Goal: Navigation & Orientation: Find specific page/section

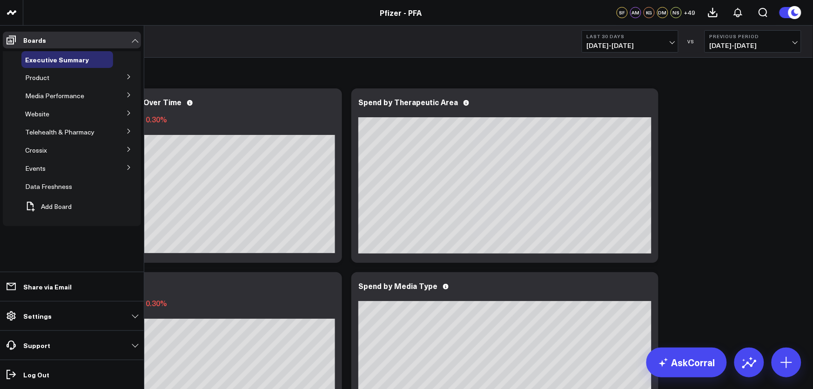
click at [125, 73] on button at bounding box center [129, 76] width 24 height 14
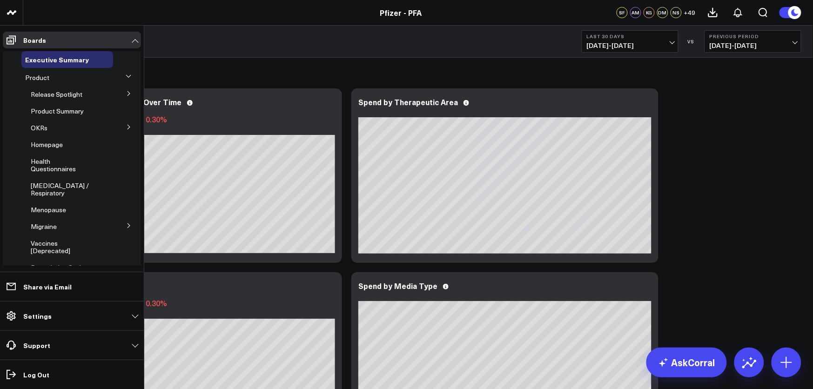
click at [126, 93] on icon at bounding box center [129, 94] width 6 height 6
click at [57, 112] on span "4.3 [MEDICAL_DATA]" at bounding box center [63, 115] width 54 height 16
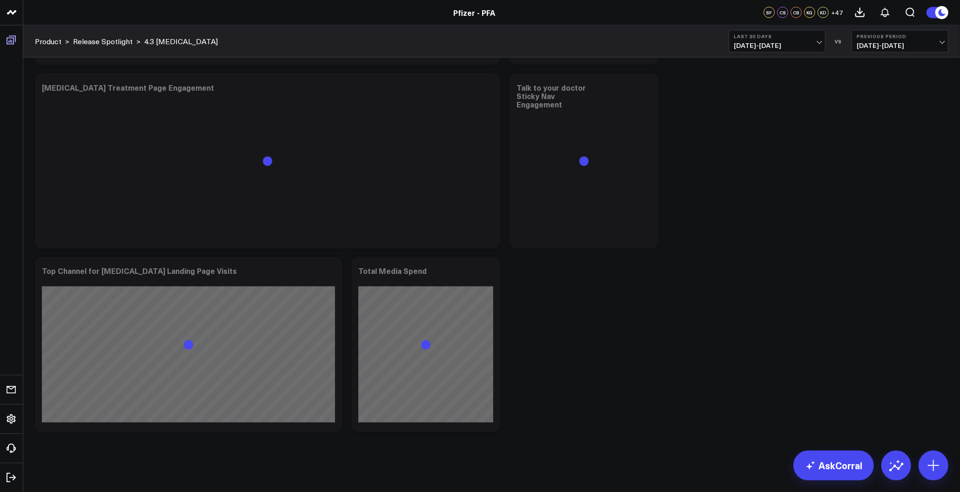
scroll to position [3949, 0]
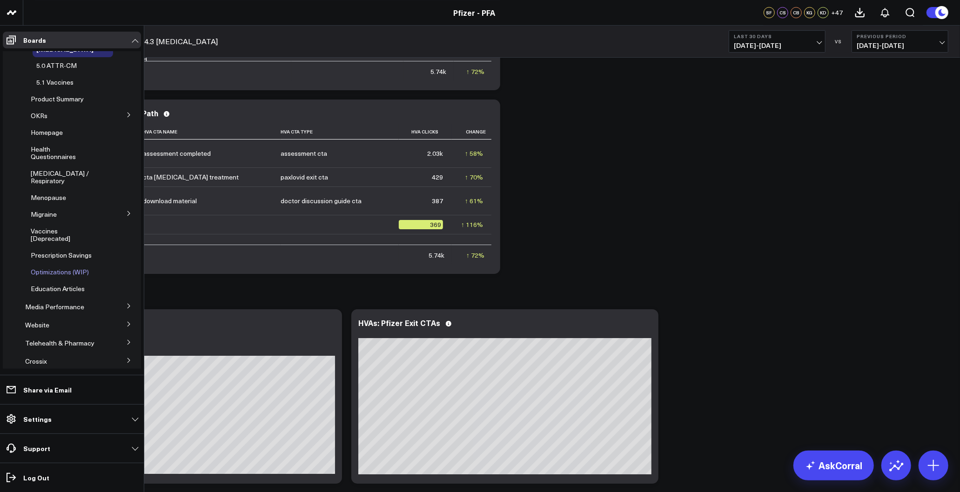
scroll to position [132, 0]
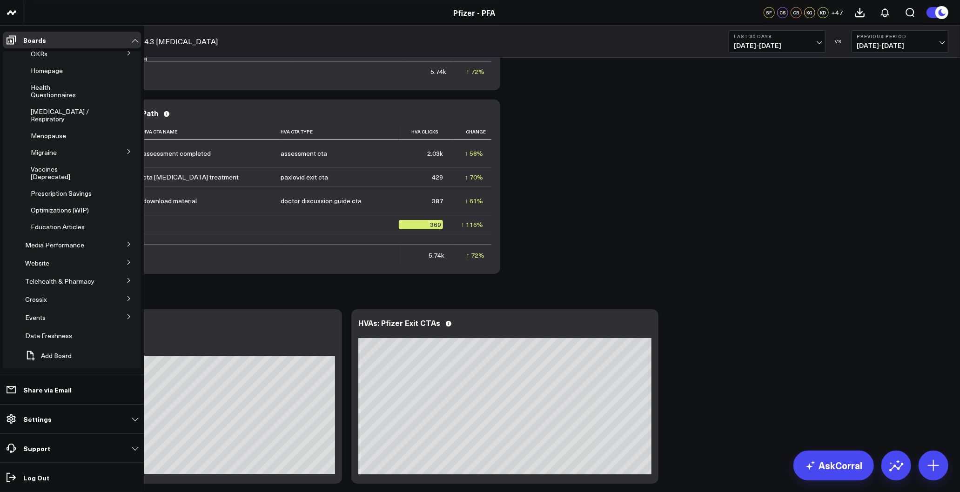
click at [126, 242] on icon at bounding box center [129, 245] width 6 height 6
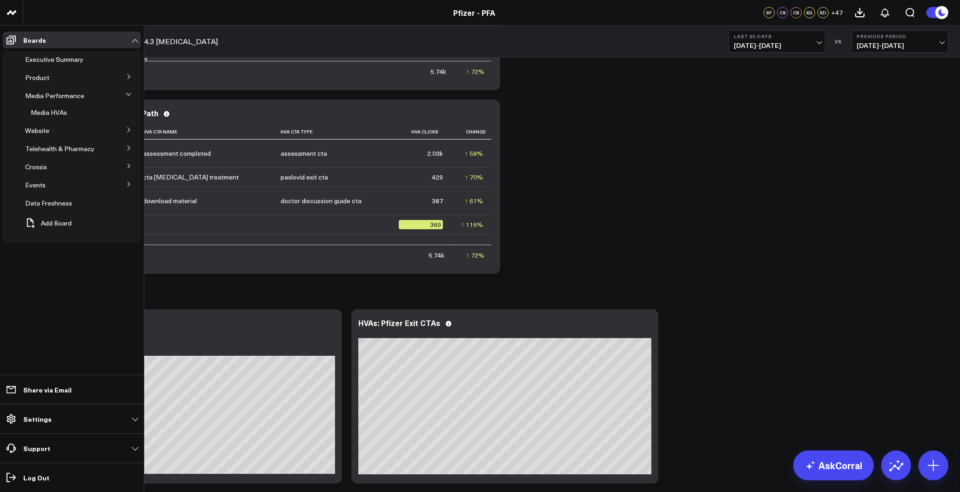
click at [42, 131] on span "Website" at bounding box center [37, 130] width 24 height 9
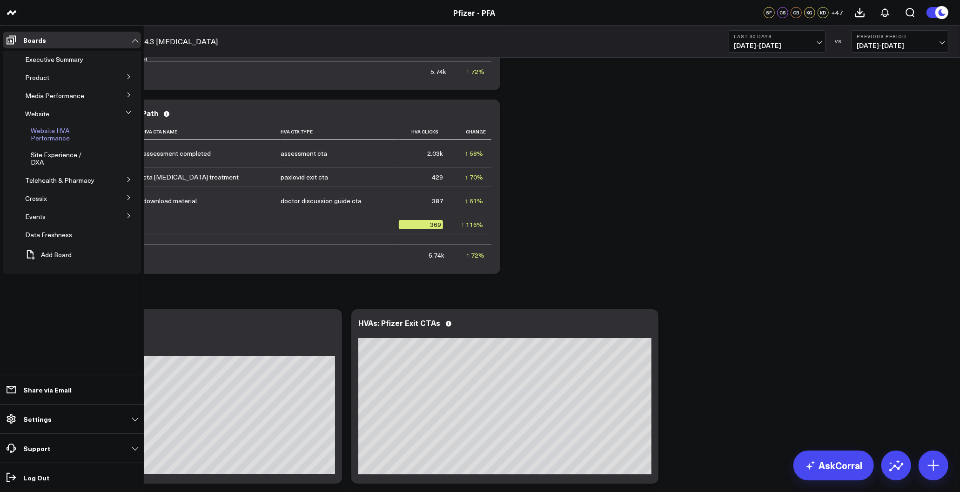
click at [51, 135] on span "Website HVA Performance" at bounding box center [50, 134] width 39 height 16
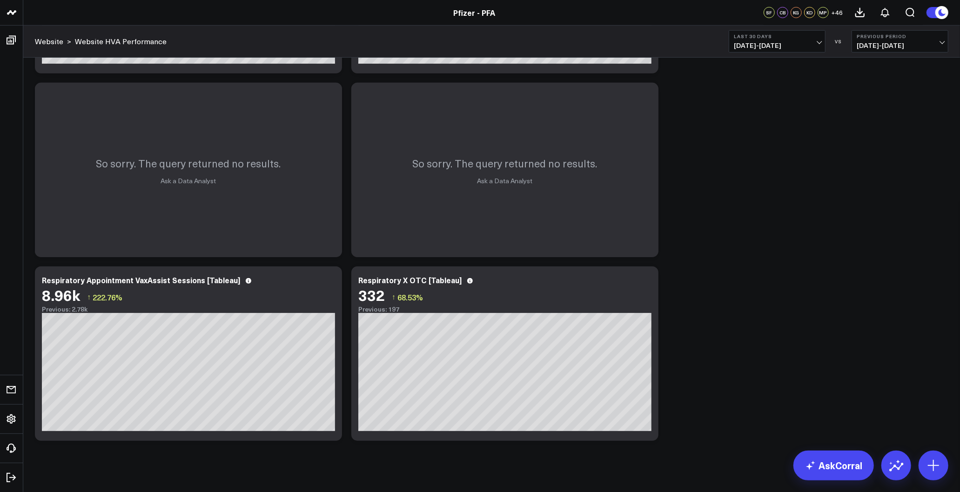
scroll to position [72, 0]
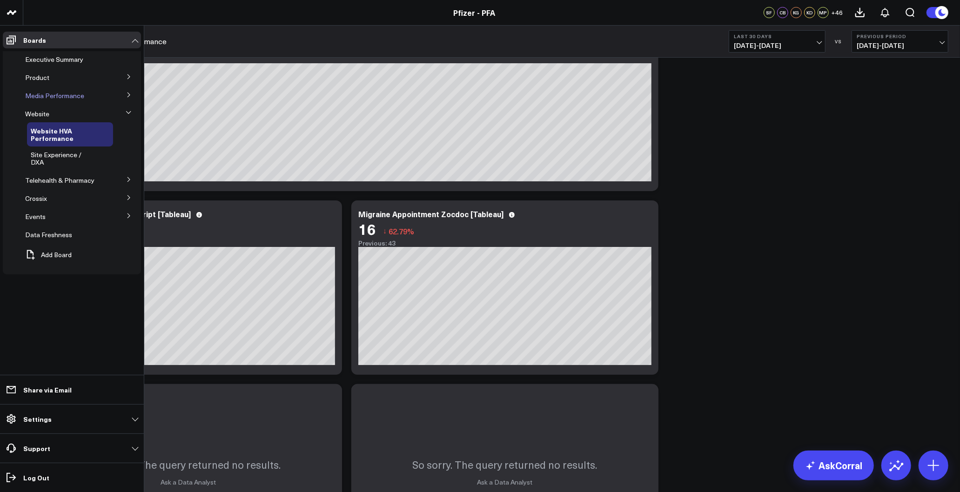
click at [75, 92] on span "Media Performance" at bounding box center [54, 95] width 59 height 9
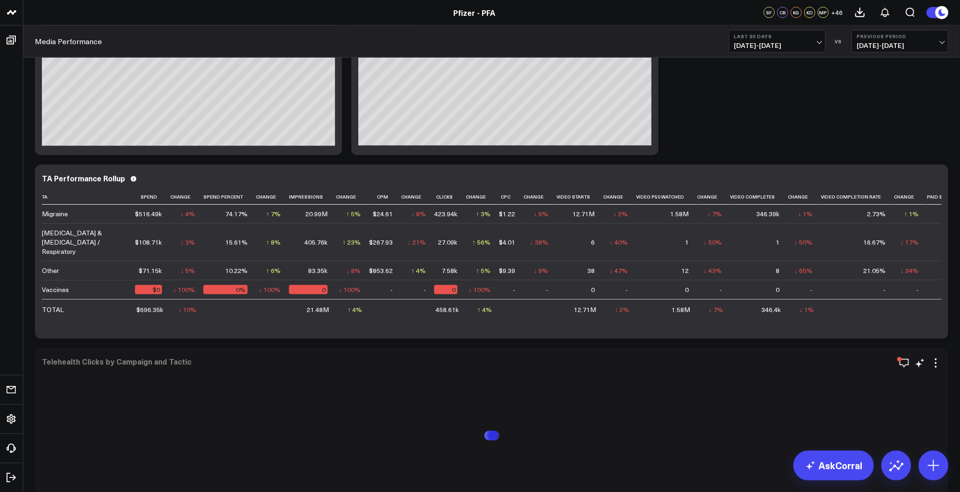
scroll to position [1189, 0]
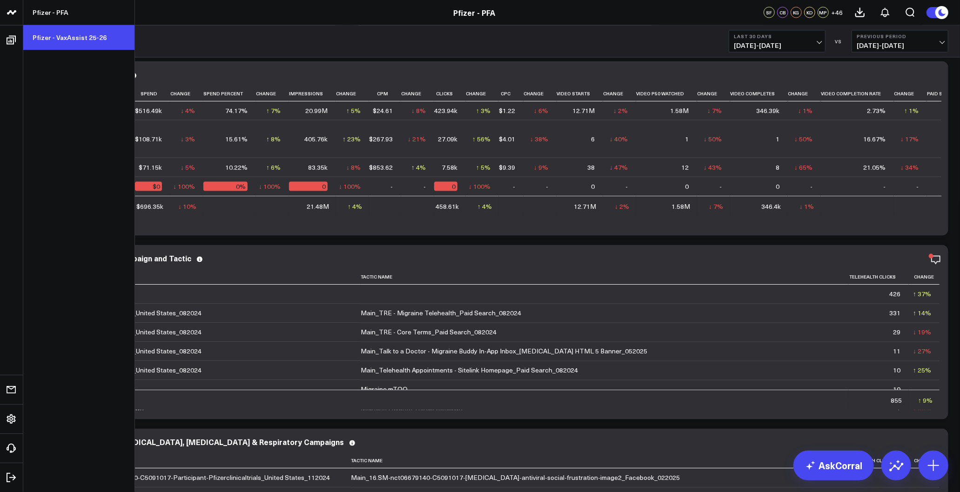
click at [57, 34] on link "Pfizer - VaxAssist 25-26" at bounding box center [78, 37] width 111 height 25
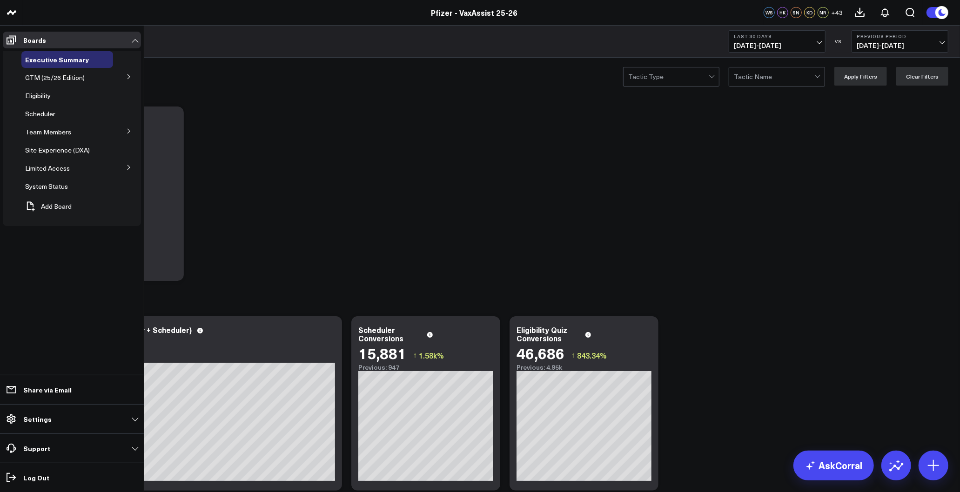
click at [127, 164] on button at bounding box center [129, 167] width 24 height 14
click at [76, 186] on span "PFA - Cross Domain" at bounding box center [60, 185] width 59 height 9
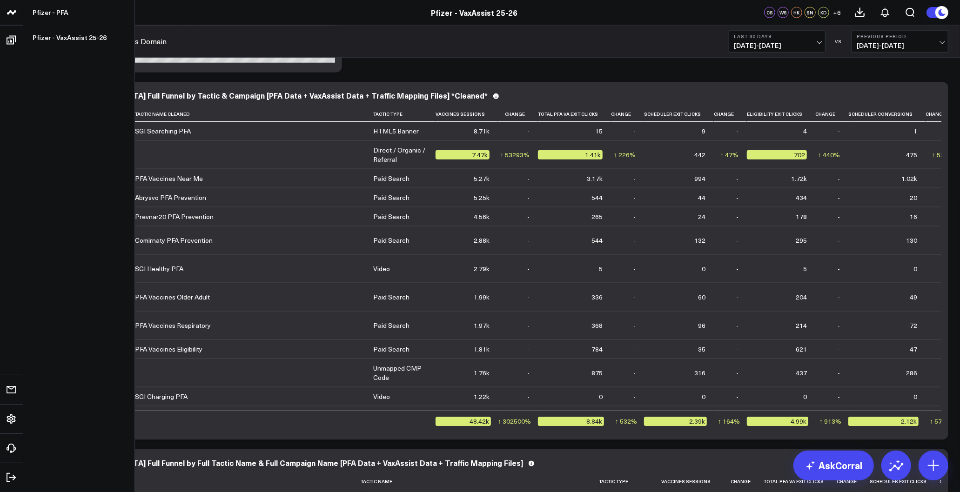
scroll to position [3512, 0]
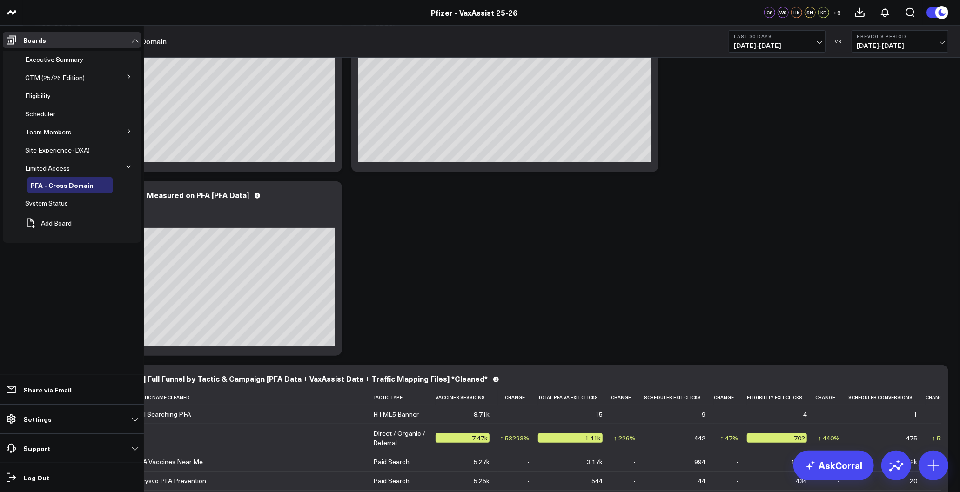
click at [44, 56] on span "Executive Summary" at bounding box center [54, 59] width 58 height 9
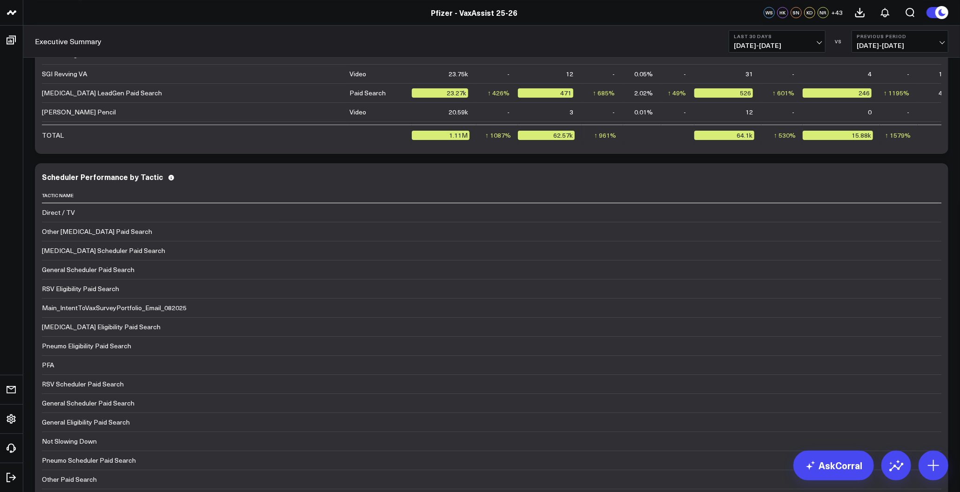
scroll to position [2711, 0]
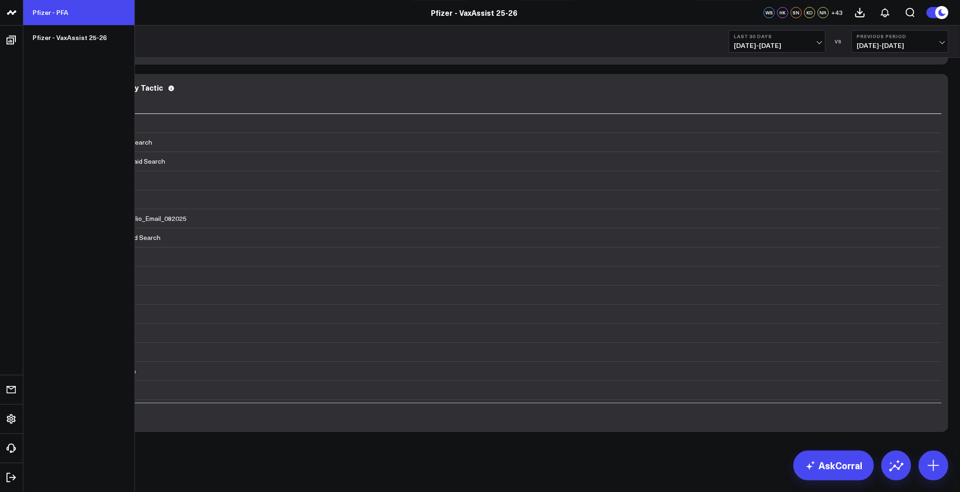
click at [64, 15] on link "Pfizer - PFA" at bounding box center [78, 12] width 111 height 25
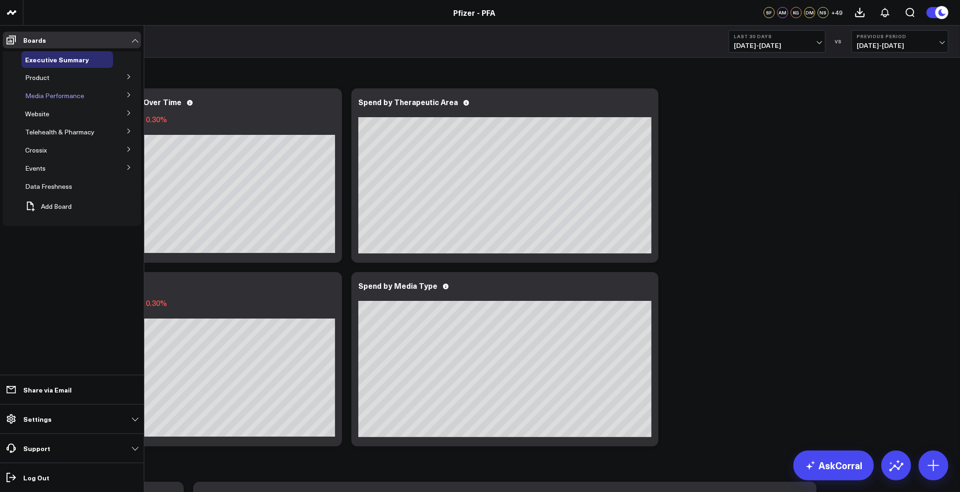
click at [68, 91] on span "Media Performance" at bounding box center [54, 95] width 59 height 9
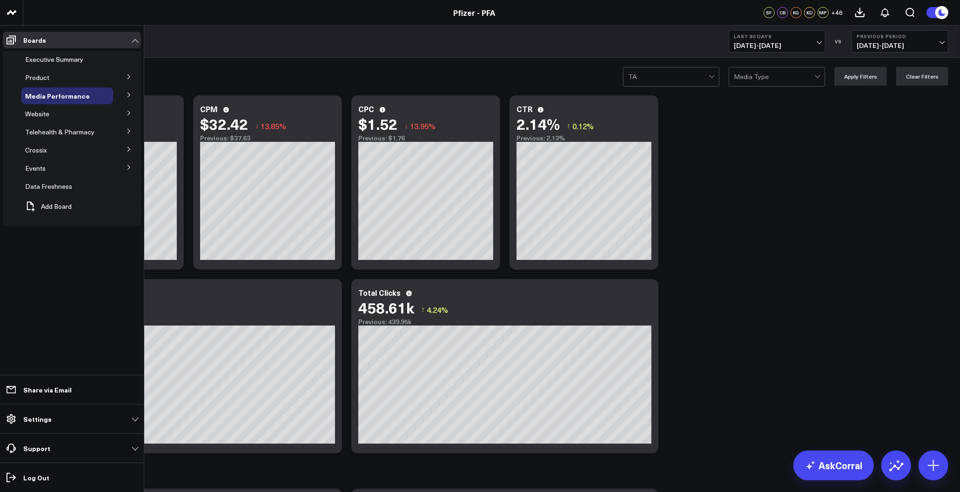
click at [123, 73] on button at bounding box center [129, 76] width 24 height 14
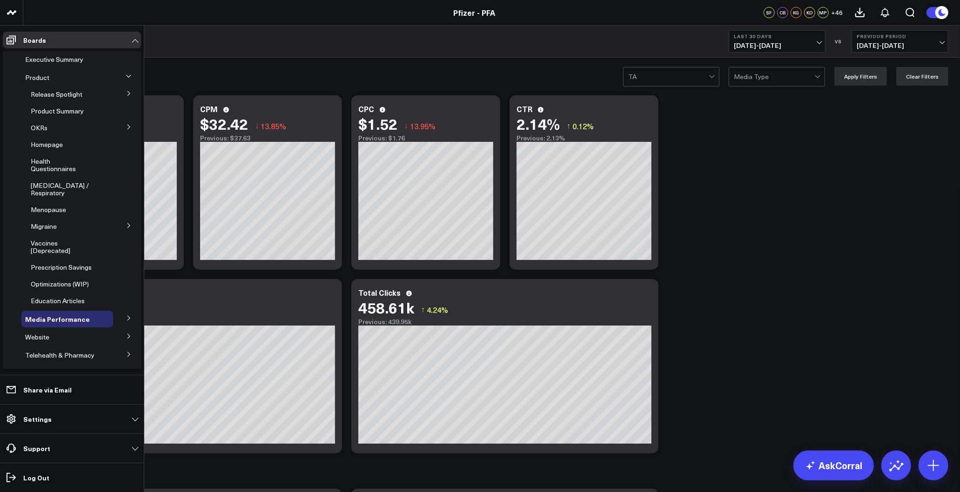
click at [123, 90] on button at bounding box center [129, 93] width 24 height 14
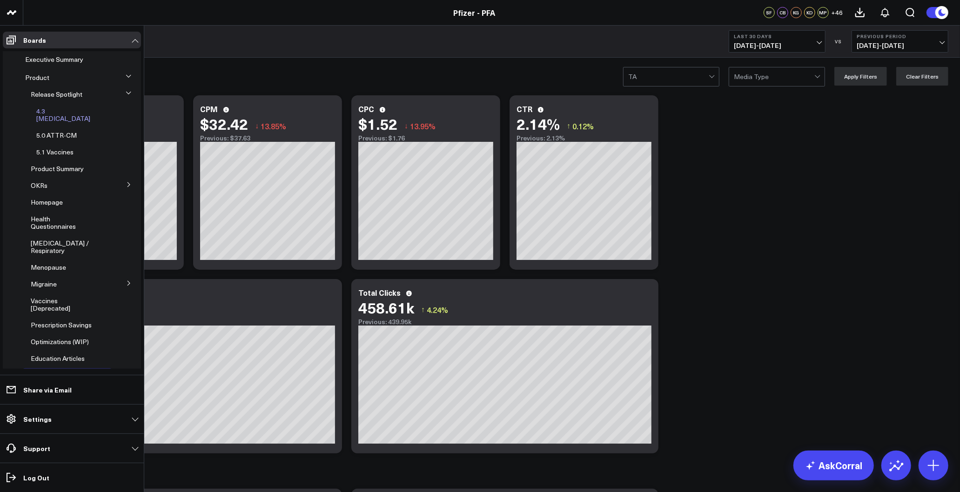
click at [62, 110] on span "4.3 [MEDICAL_DATA]" at bounding box center [63, 115] width 54 height 16
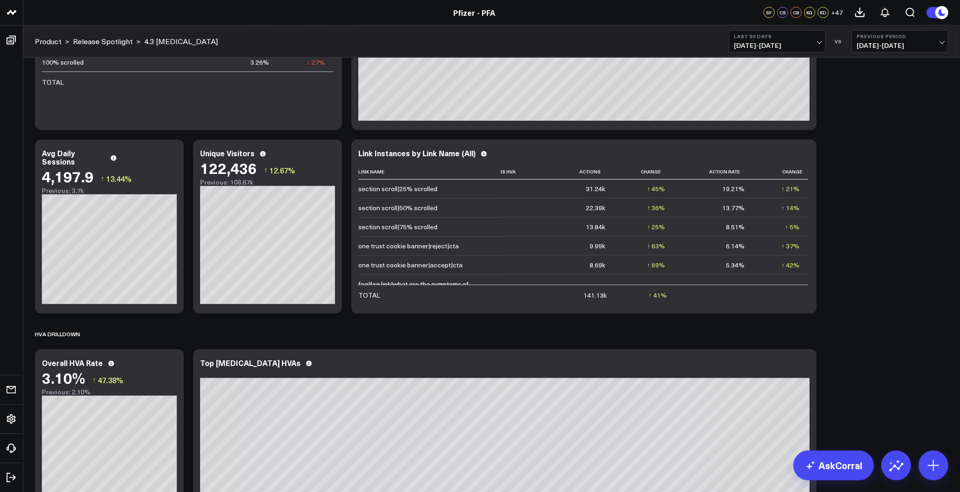
scroll to position [1099, 0]
